Goal: Find specific page/section: Find specific page/section

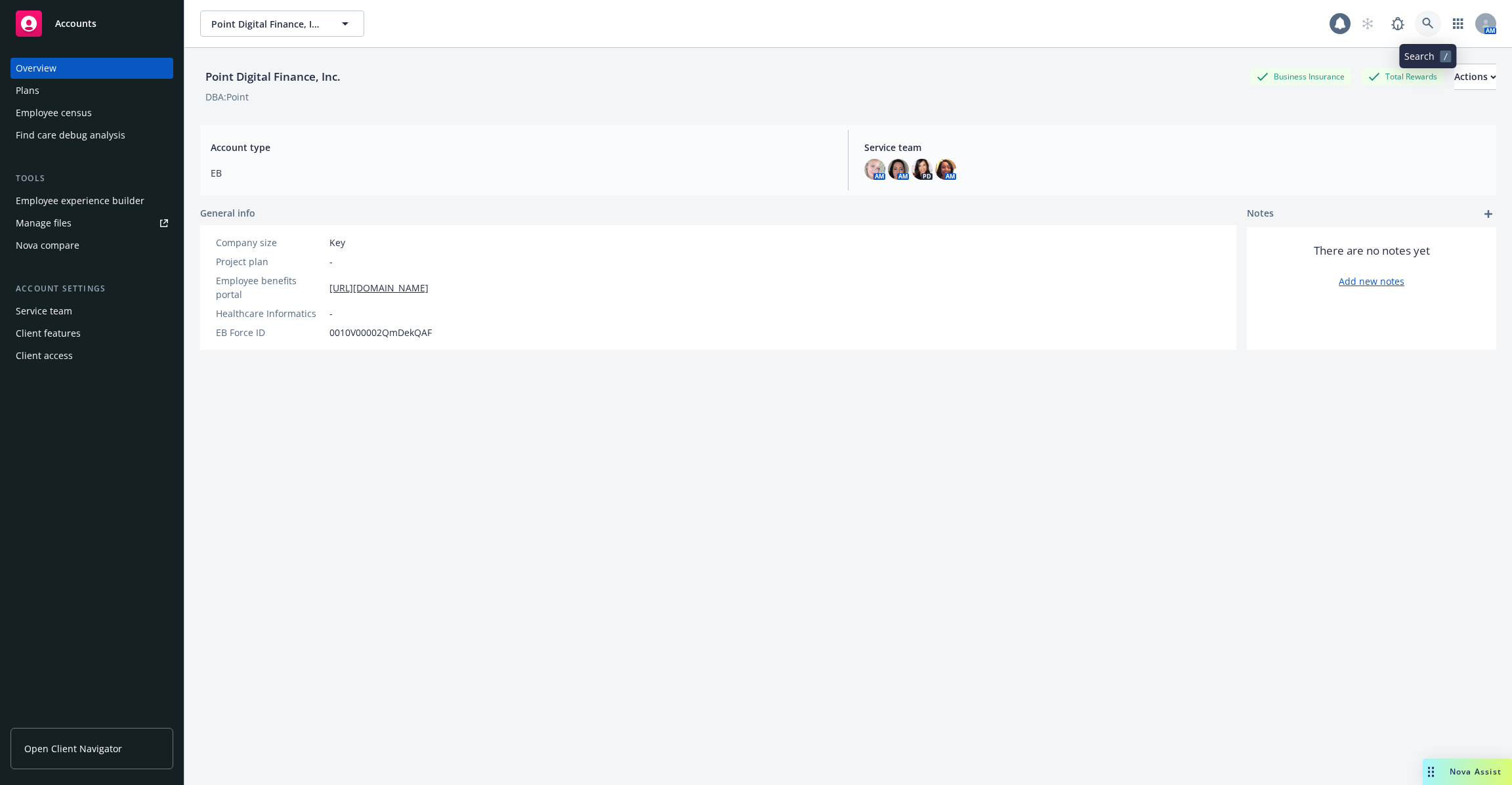
click at [1436, 24] on link at bounding box center [1428, 24] width 26 height 26
click at [1336, 26] on icon at bounding box center [1340, 23] width 11 height 11
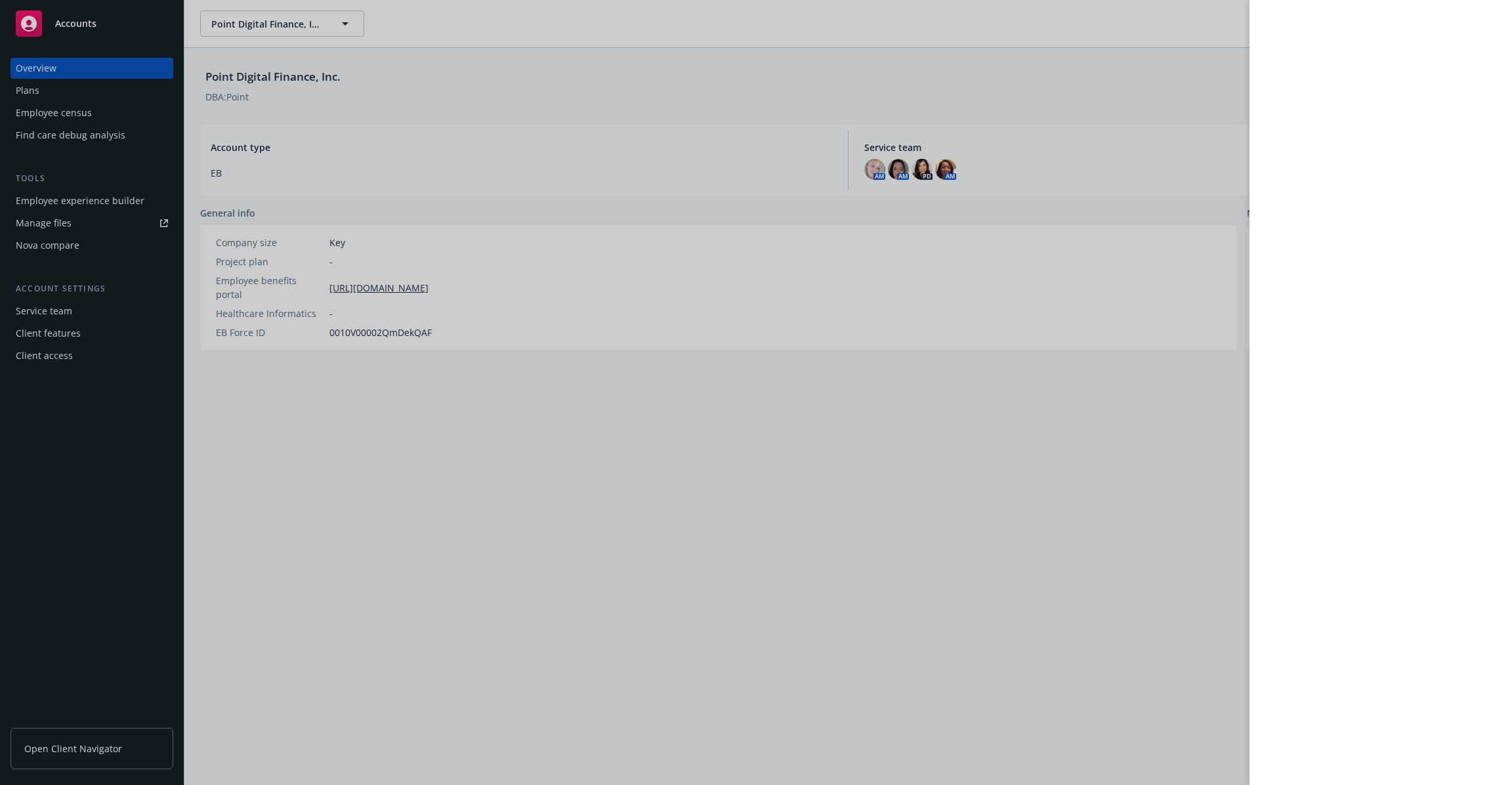
click at [1097, 538] on div at bounding box center [756, 392] width 1512 height 785
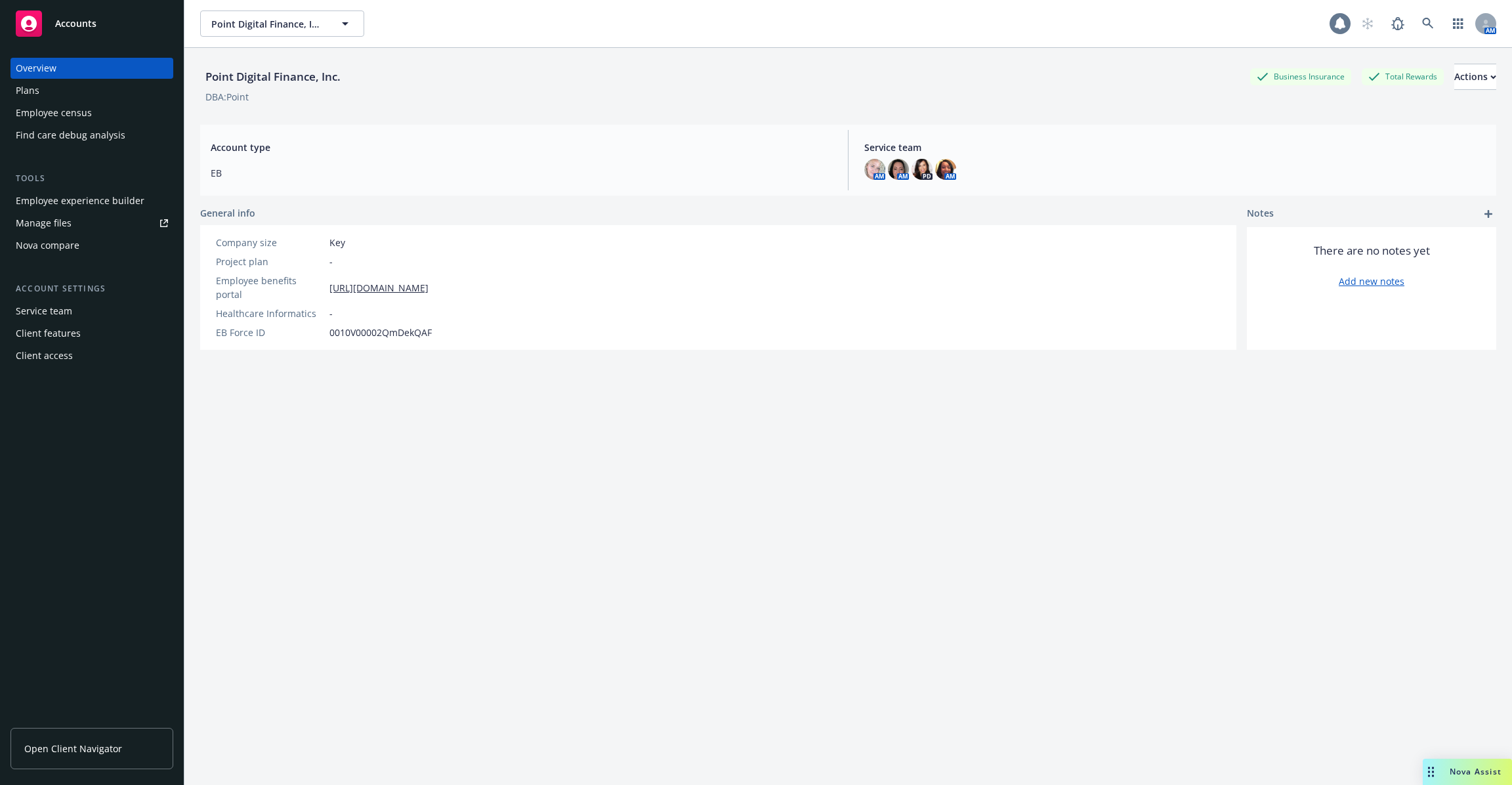
click at [1333, 31] on div at bounding box center [1340, 24] width 21 height 21
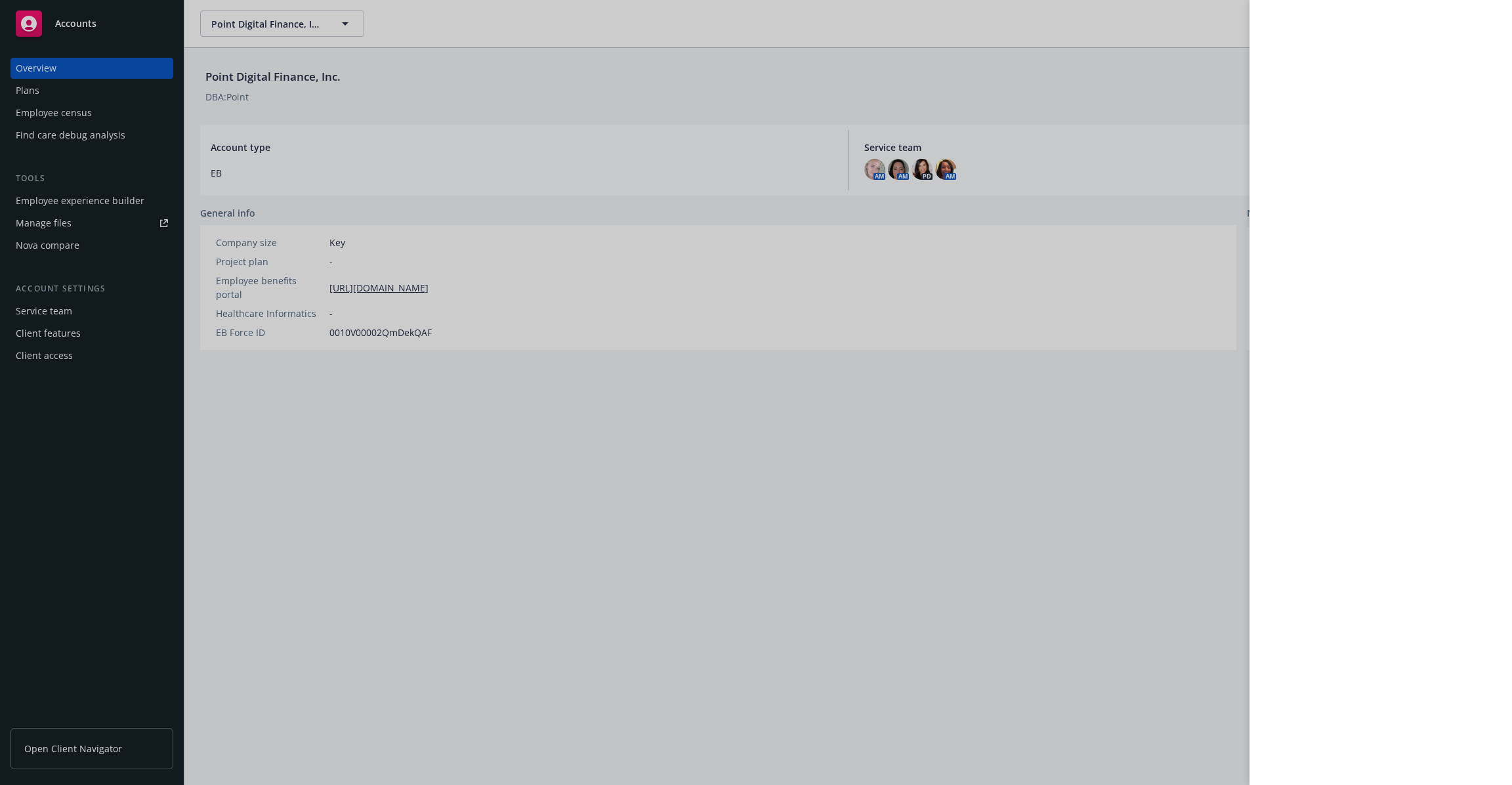
click at [1051, 547] on div at bounding box center [756, 392] width 1512 height 785
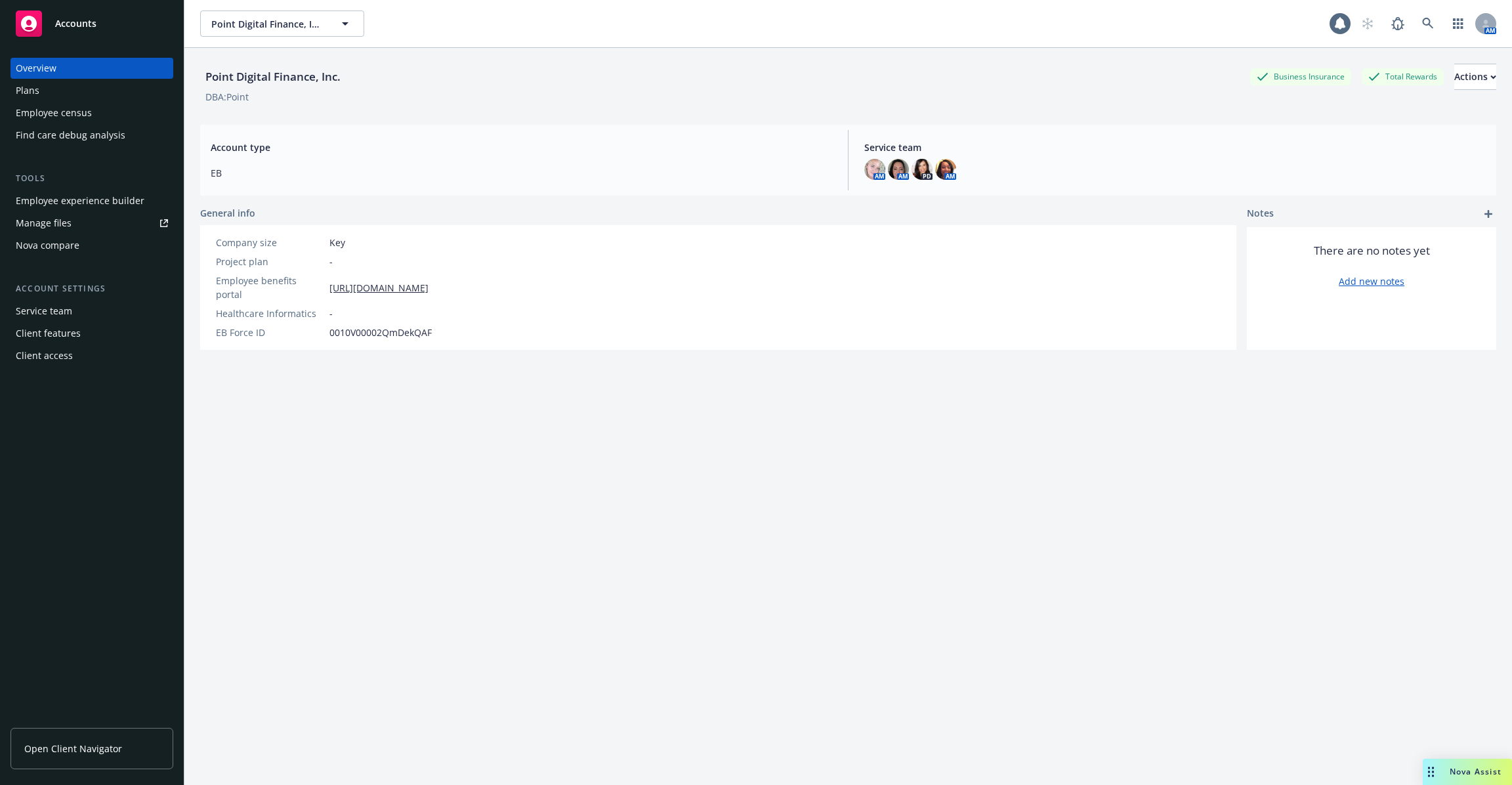
click at [1051, 547] on div at bounding box center [756, 392] width 1512 height 785
